Goal: Check status

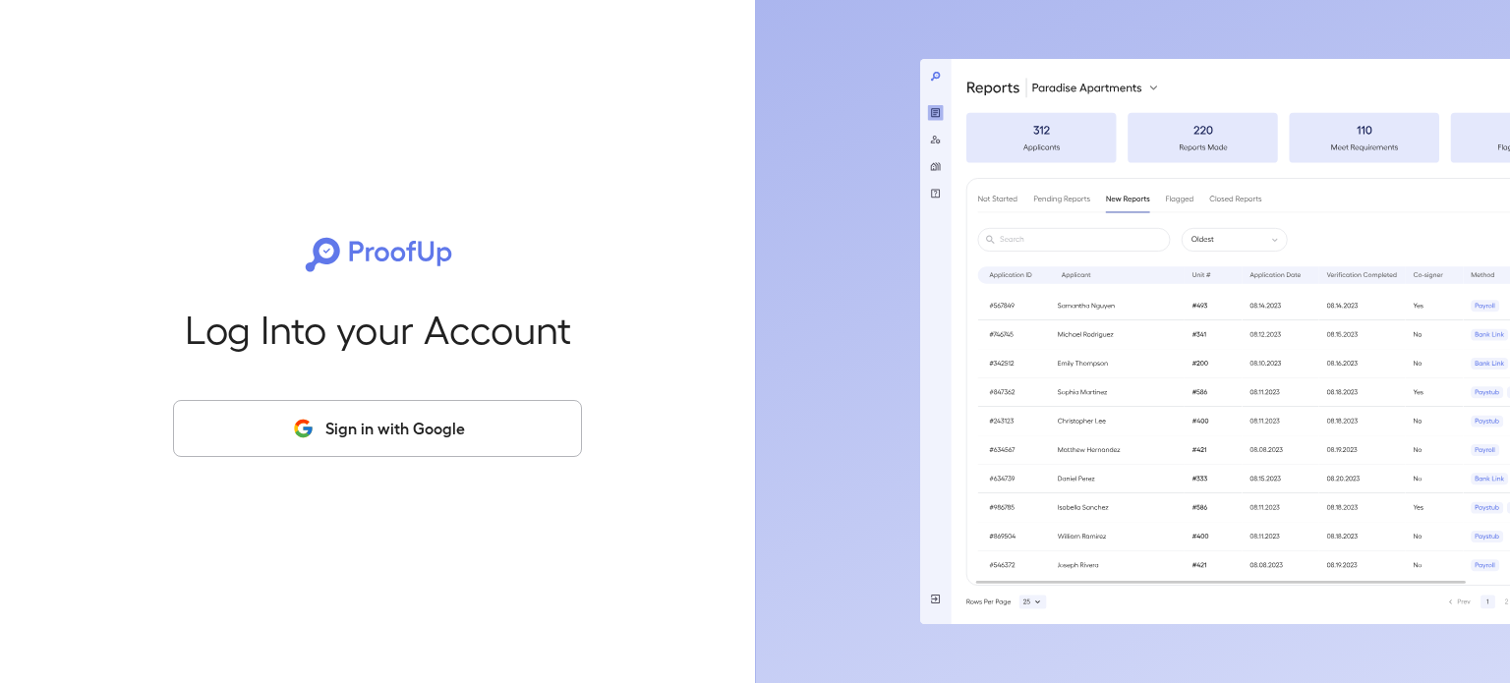
click at [381, 413] on button "Sign in with Google" at bounding box center [377, 428] width 409 height 57
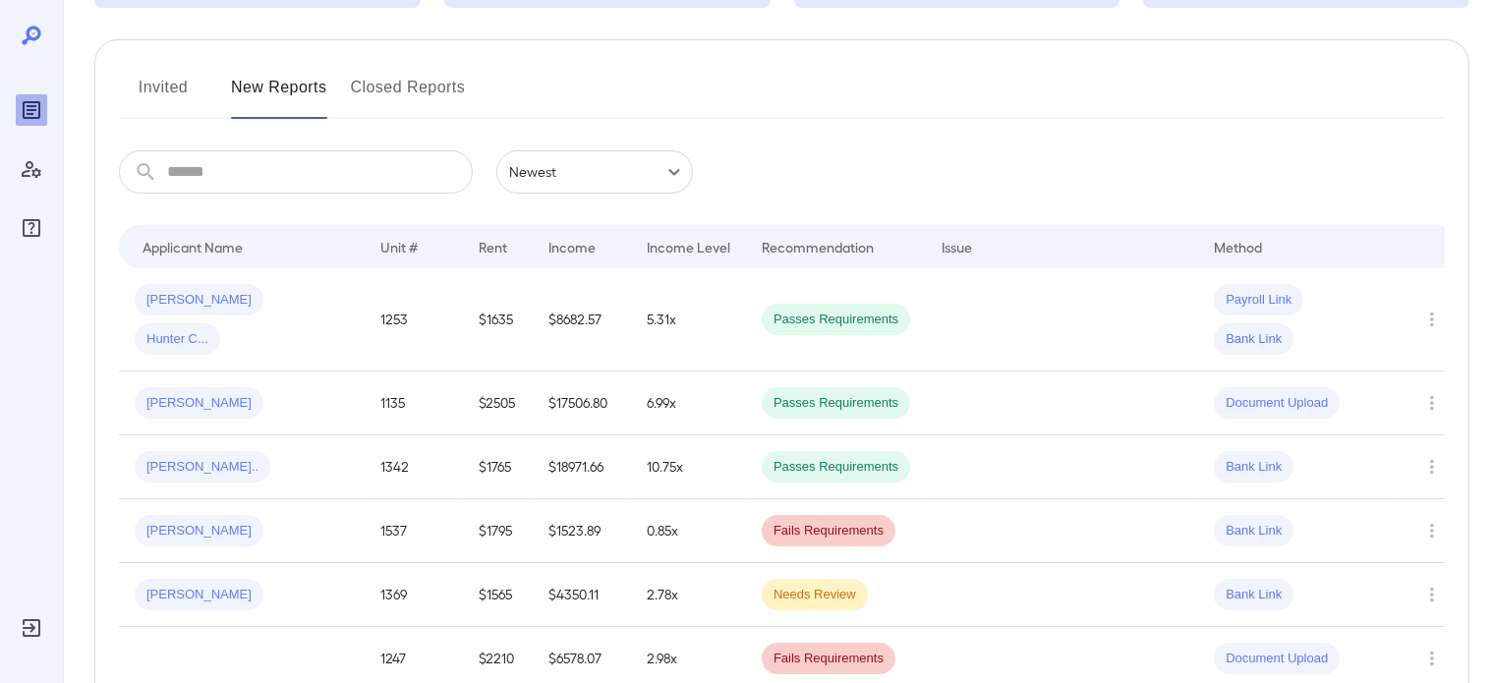
scroll to position [98, 0]
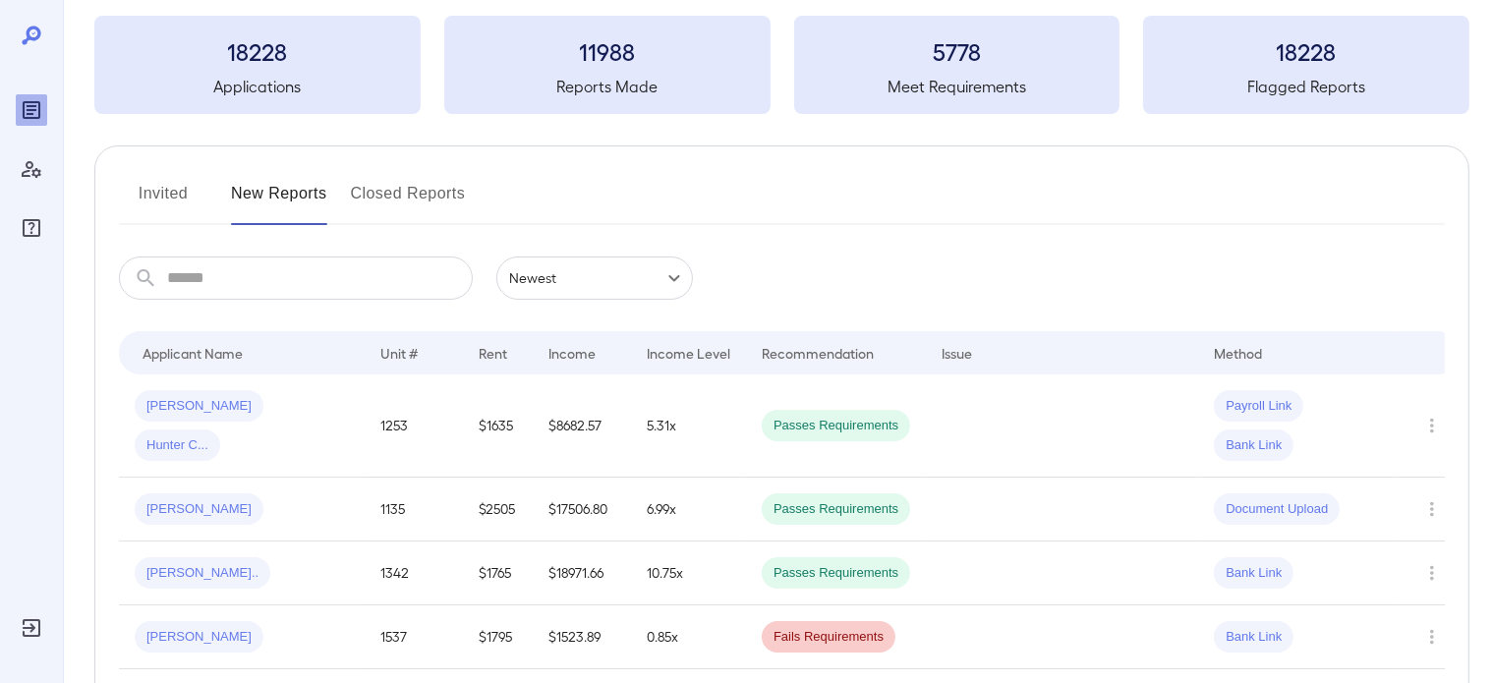
click at [153, 199] on button "Invited" at bounding box center [163, 201] width 88 height 47
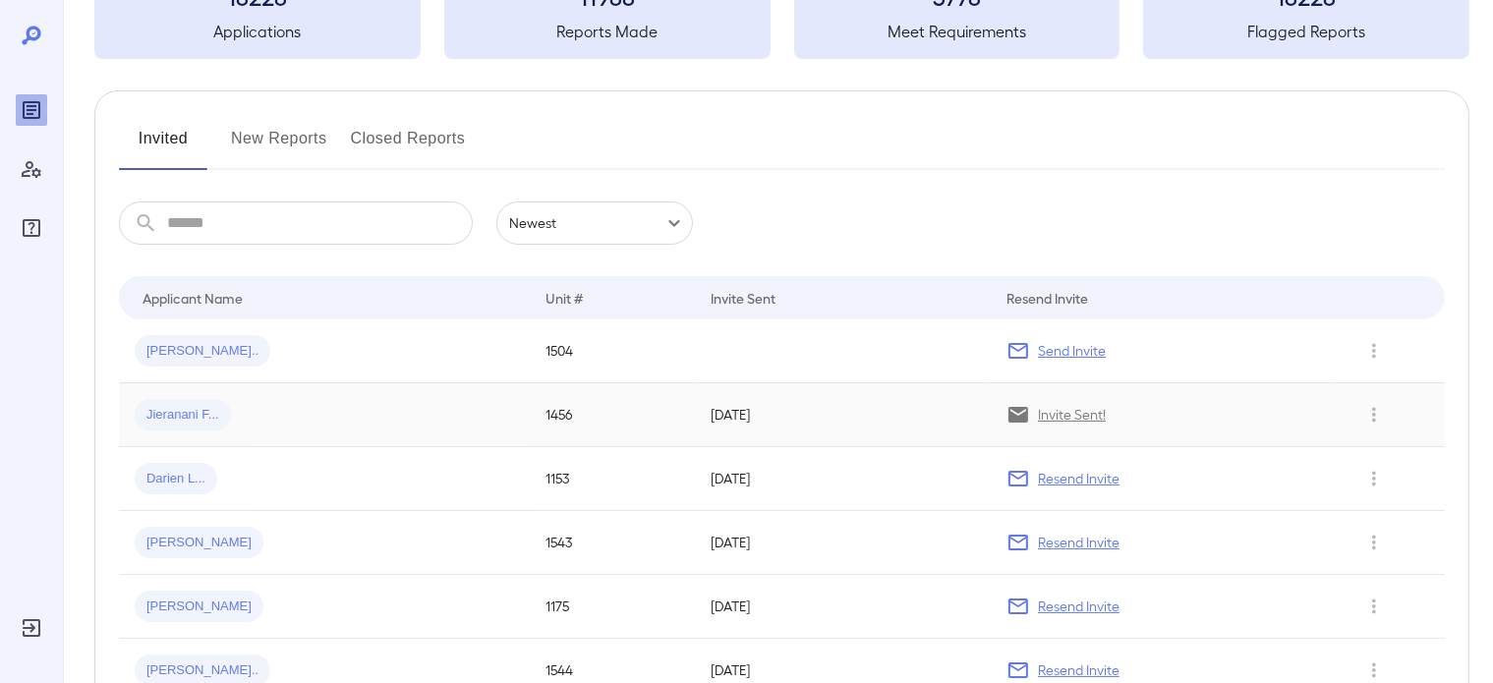
scroll to position [197, 0]
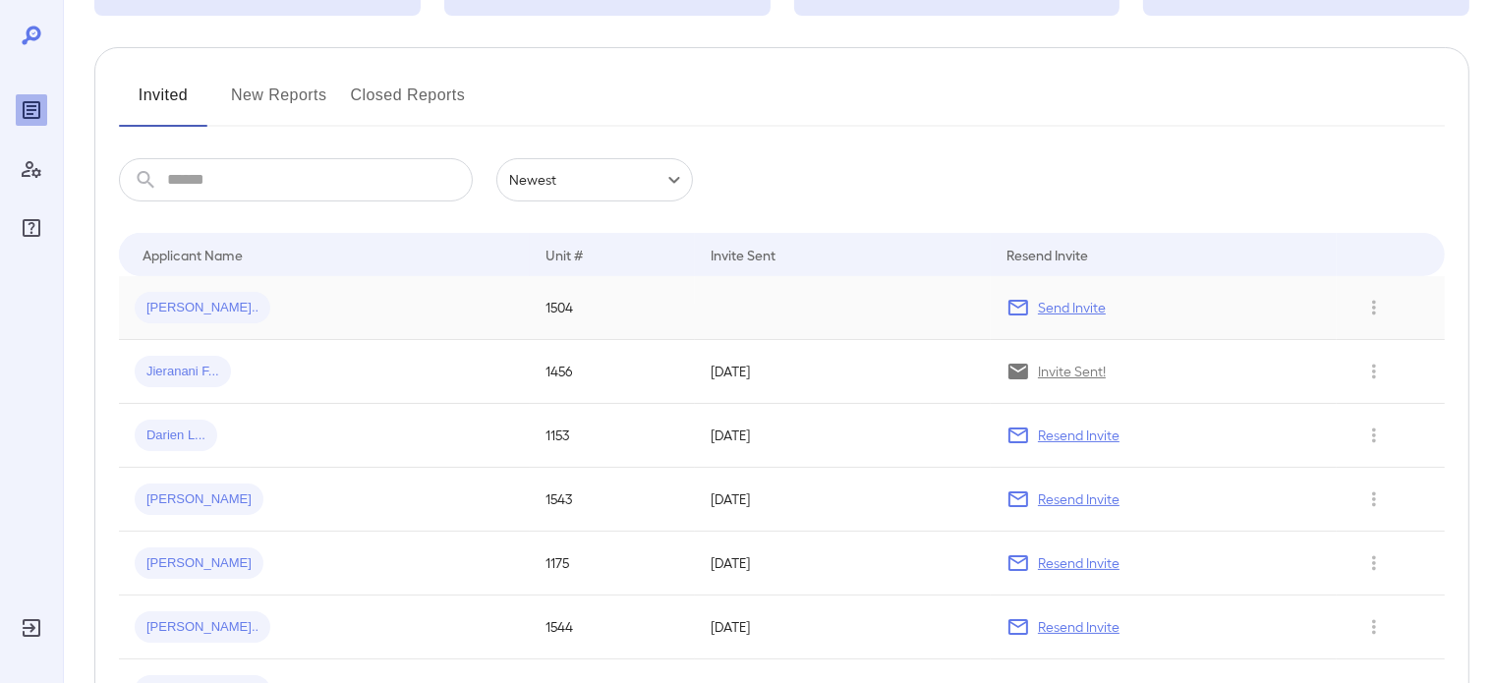
click at [788, 310] on td at bounding box center [843, 308] width 296 height 64
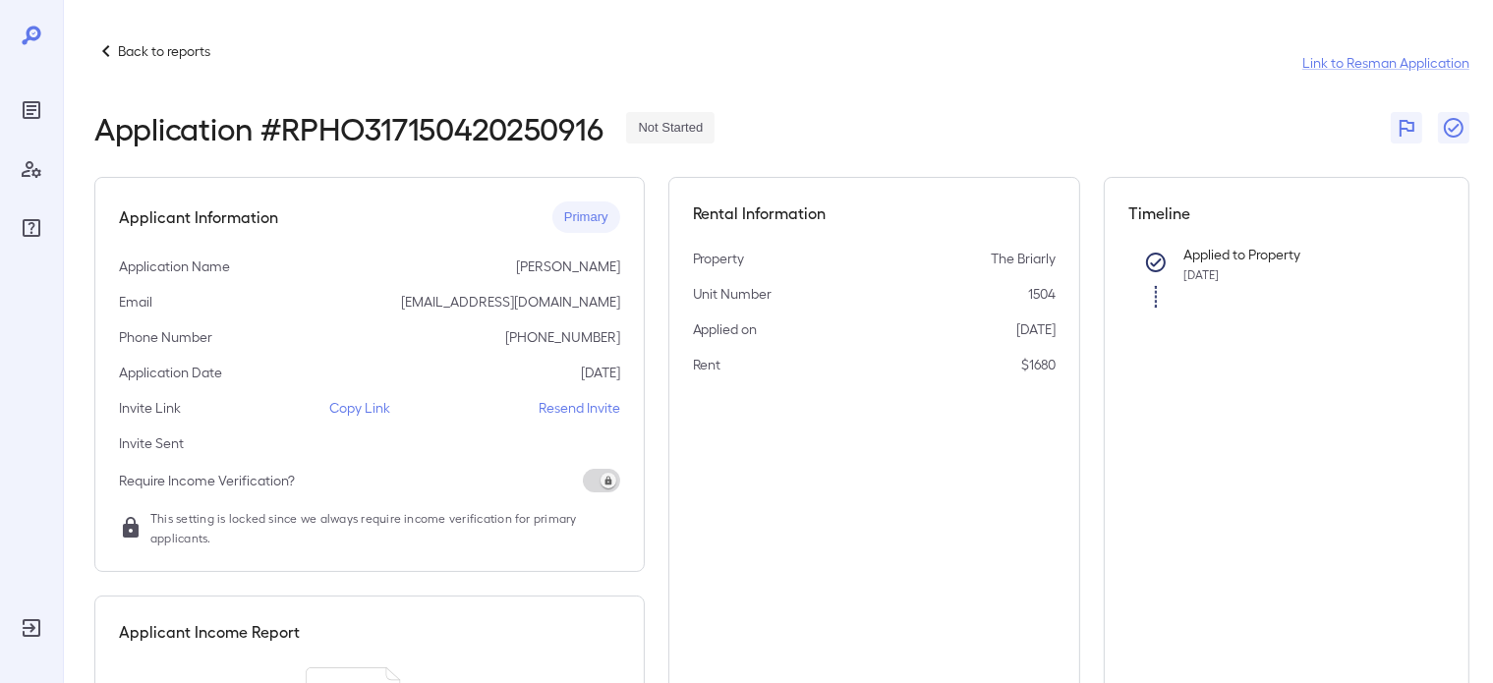
click at [1152, 296] on div at bounding box center [1156, 273] width 24 height 69
drag, startPoint x: 1005, startPoint y: 327, endPoint x: 1036, endPoint y: 327, distance: 31.5
click at [1036, 327] on div "Applied on [DATE]" at bounding box center [875, 330] width 364 height 20
click at [987, 423] on div "Rental Information Property The Briarly Unit Number 1504 Applied on [DATE] Rent…" at bounding box center [875, 539] width 413 height 724
click at [111, 53] on icon at bounding box center [106, 51] width 24 height 24
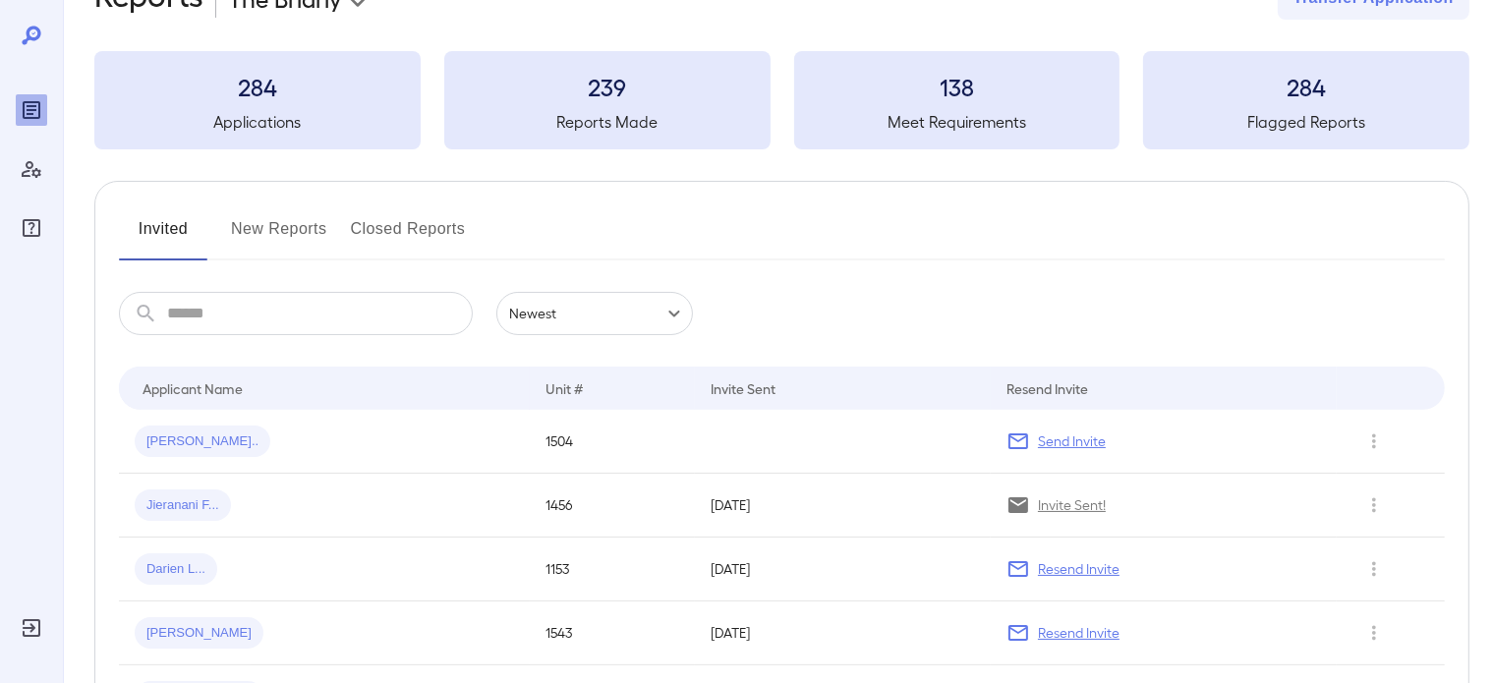
scroll to position [98, 0]
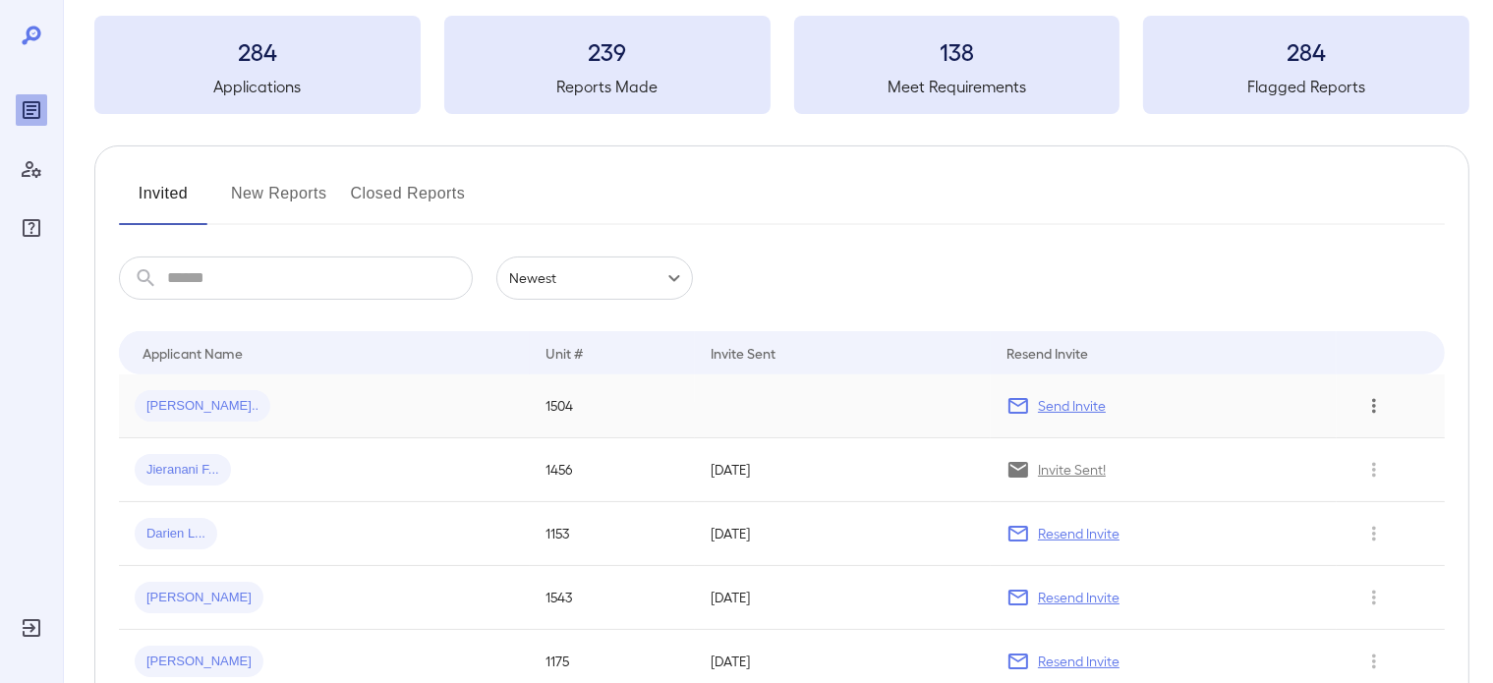
click at [1369, 406] on icon "Row Actions" at bounding box center [1375, 406] width 22 height 24
click at [1067, 403] on div at bounding box center [746, 341] width 1493 height 683
click at [1029, 403] on icon at bounding box center [1019, 406] width 24 height 24
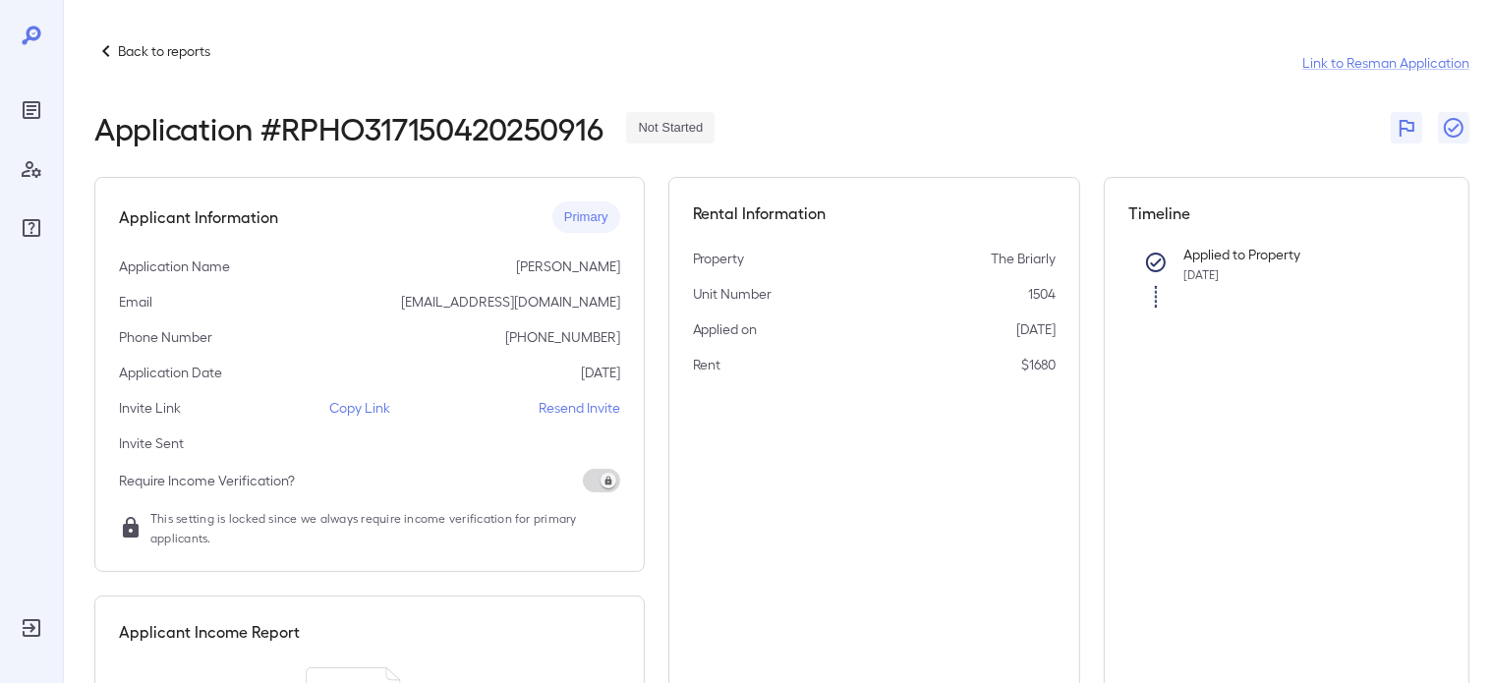
click at [130, 52] on p "Back to reports" at bounding box center [164, 51] width 92 height 20
